Goal: Task Accomplishment & Management: Complete application form

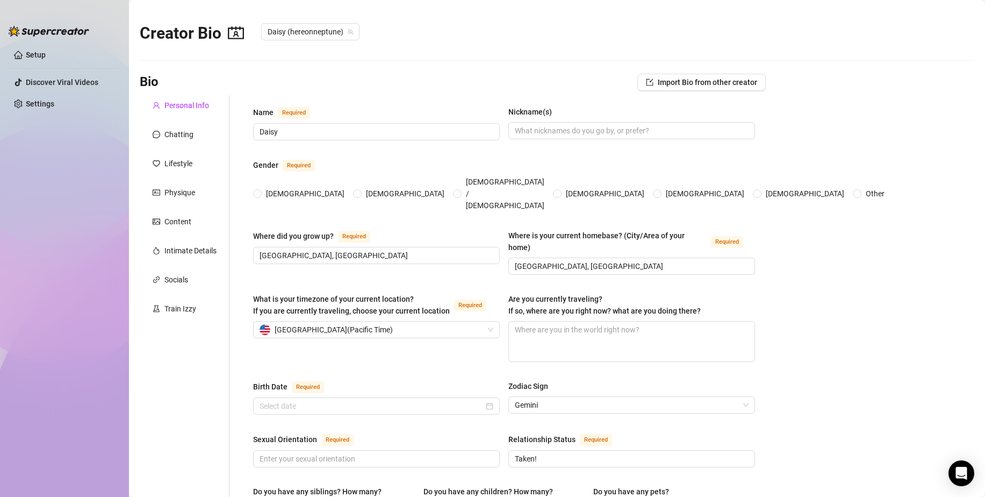
type input "[DATE]"
click at [40, 56] on link "Setup" at bounding box center [36, 55] width 20 height 9
